Goal: Register for event/course

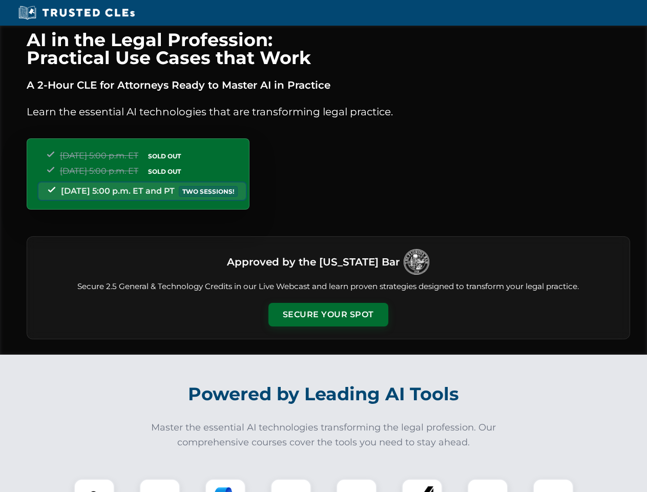
click at [328, 314] on button "Secure Your Spot" at bounding box center [328, 315] width 120 height 24
click at [94, 485] on img at bounding box center [94, 499] width 30 height 30
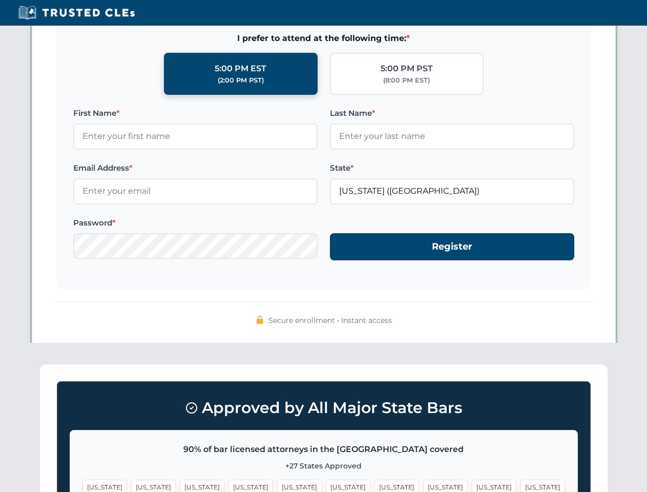
click at [374, 485] on span "[US_STATE]" at bounding box center [396, 486] width 45 height 15
click at [472, 485] on span "[US_STATE]" at bounding box center [494, 486] width 45 height 15
